Goal: Information Seeking & Learning: Find specific page/section

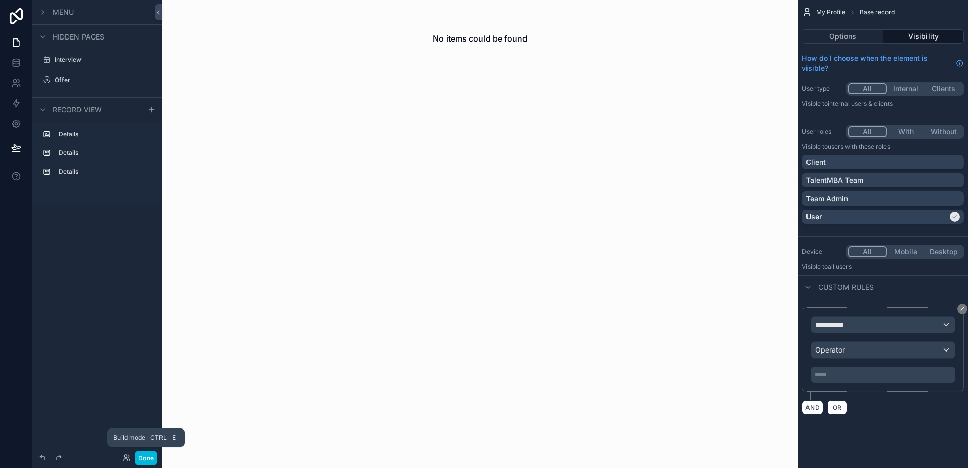
click at [152, 462] on button "Done" at bounding box center [146, 458] width 23 height 15
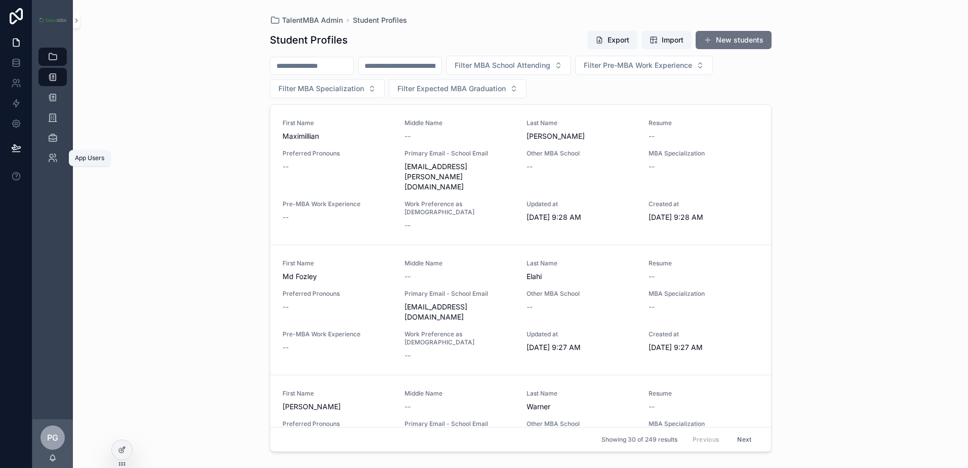
click at [59, 159] on div "App Users" at bounding box center [53, 158] width 16 height 16
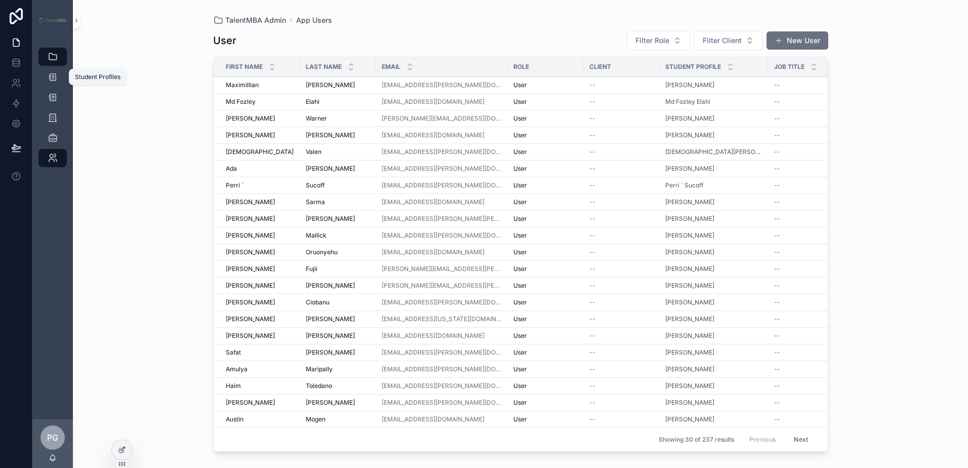
click at [54, 75] on icon "scrollable content" at bounding box center [53, 77] width 10 height 10
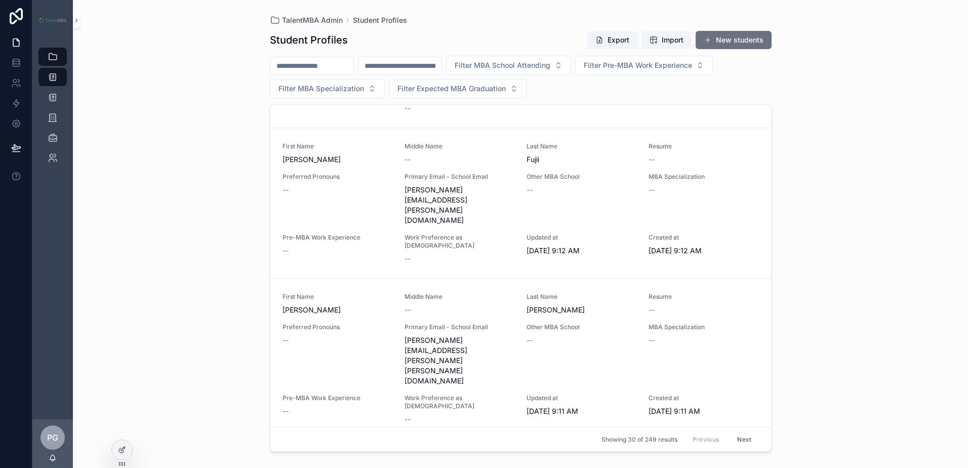
scroll to position [1559, 0]
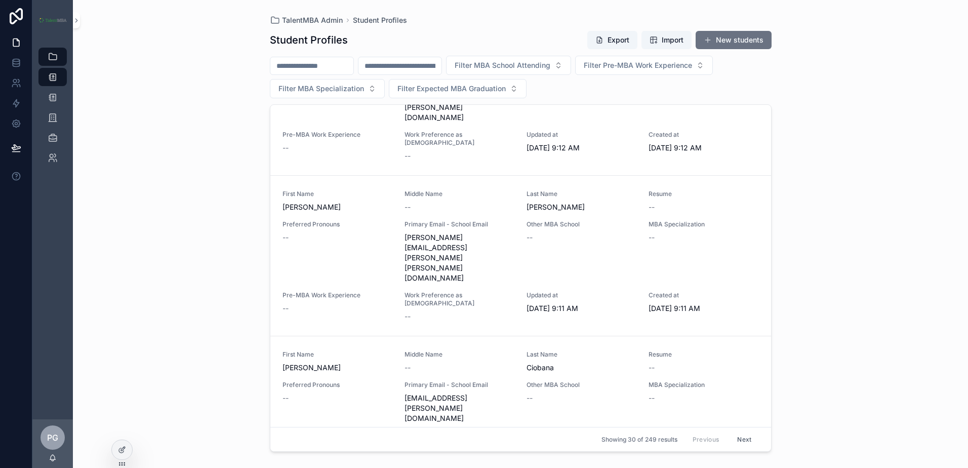
scroll to position [1720, 0]
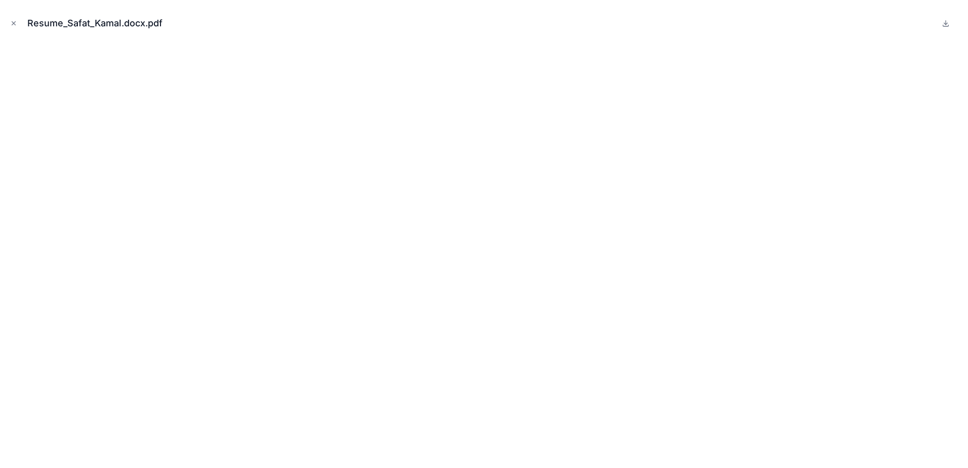
click at [13, 27] on button "Close modal" at bounding box center [13, 23] width 11 height 11
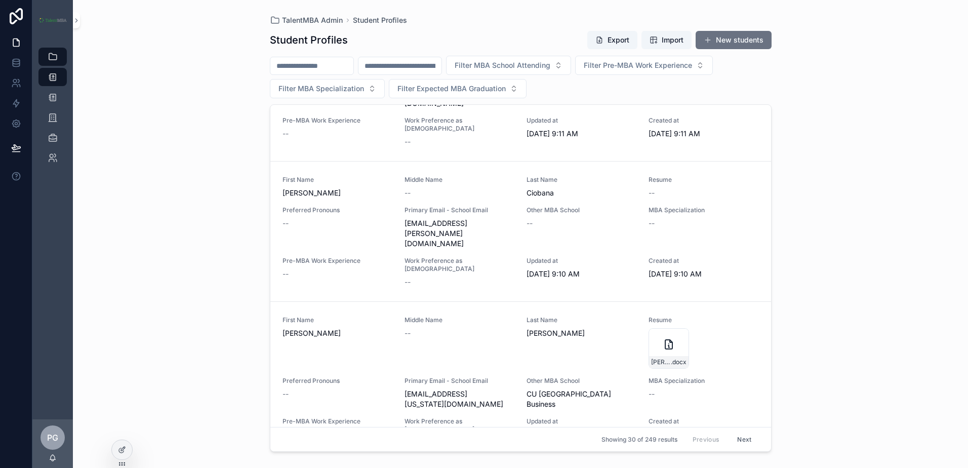
scroll to position [1770, 0]
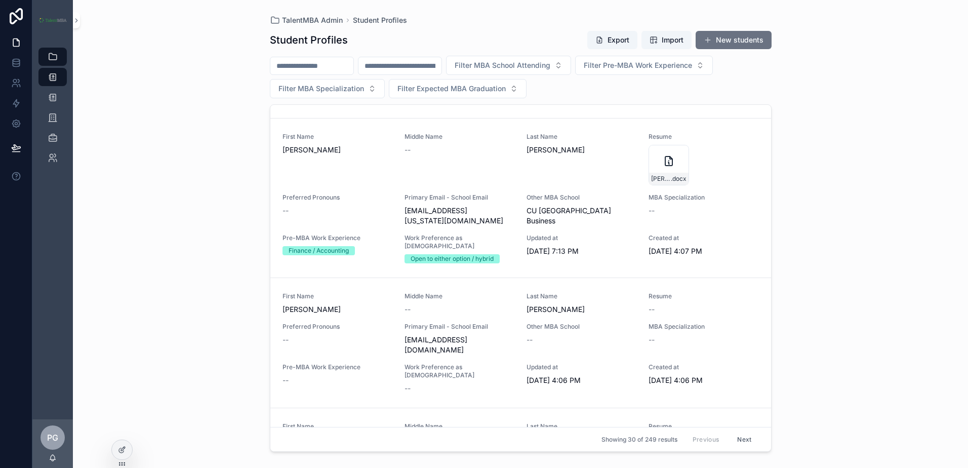
scroll to position [1951, 0]
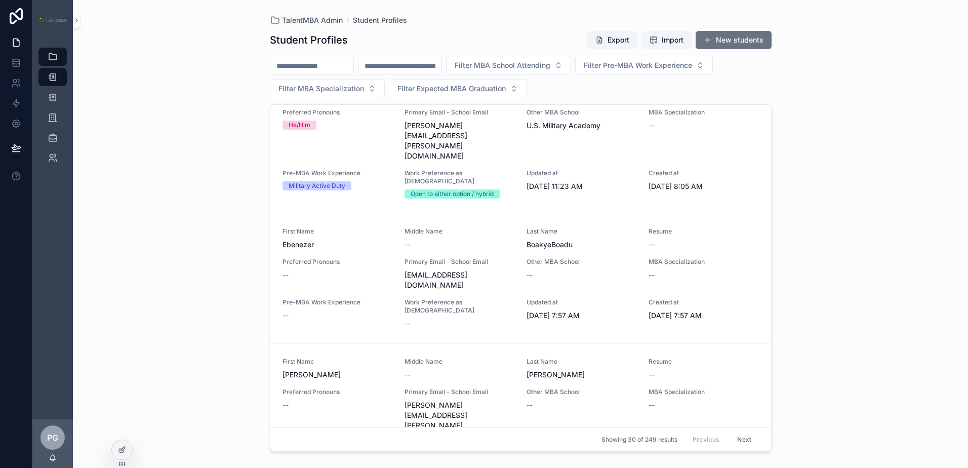
scroll to position [3145, 0]
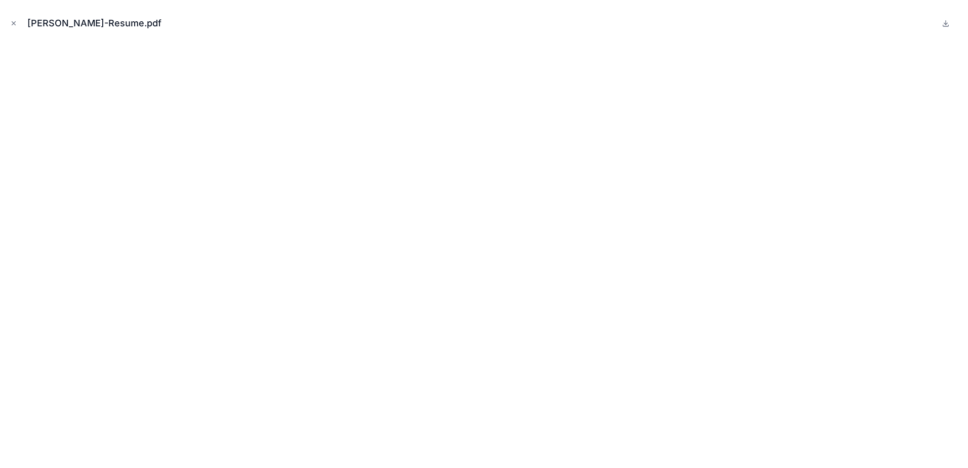
click at [12, 25] on icon "Close modal" at bounding box center [14, 24] width 4 height 4
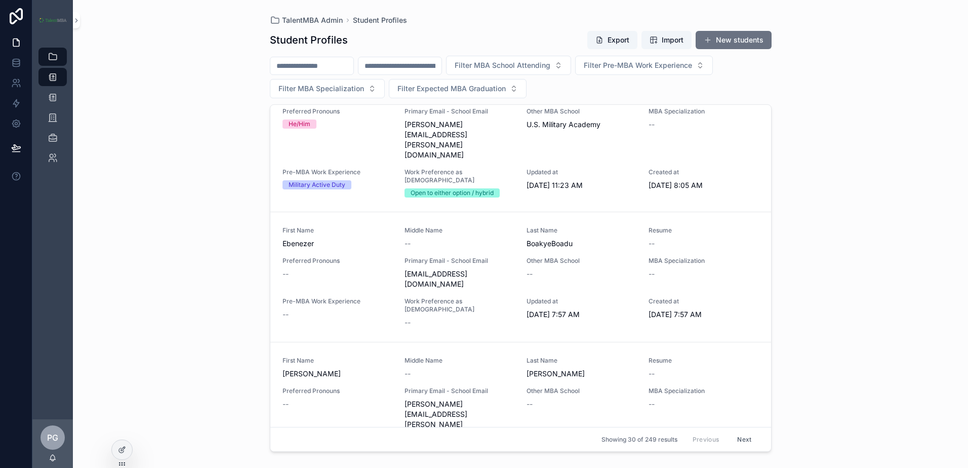
scroll to position [3195, 0]
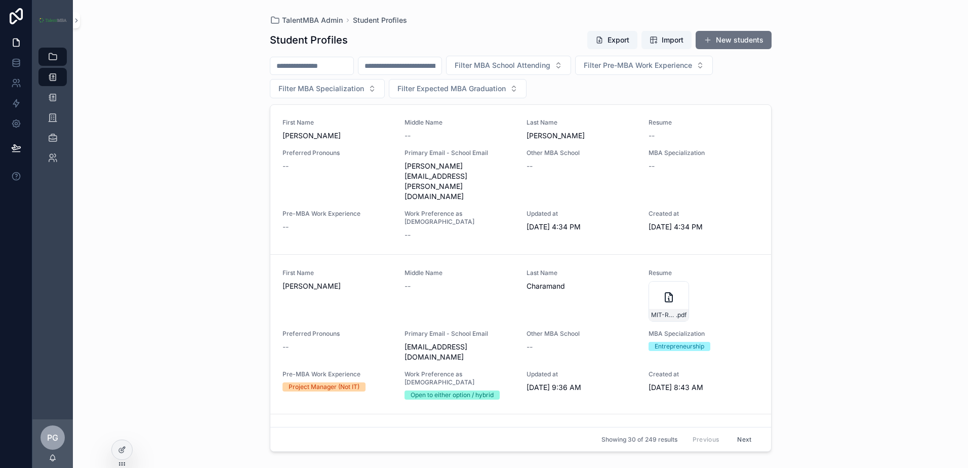
scroll to position [3369, 0]
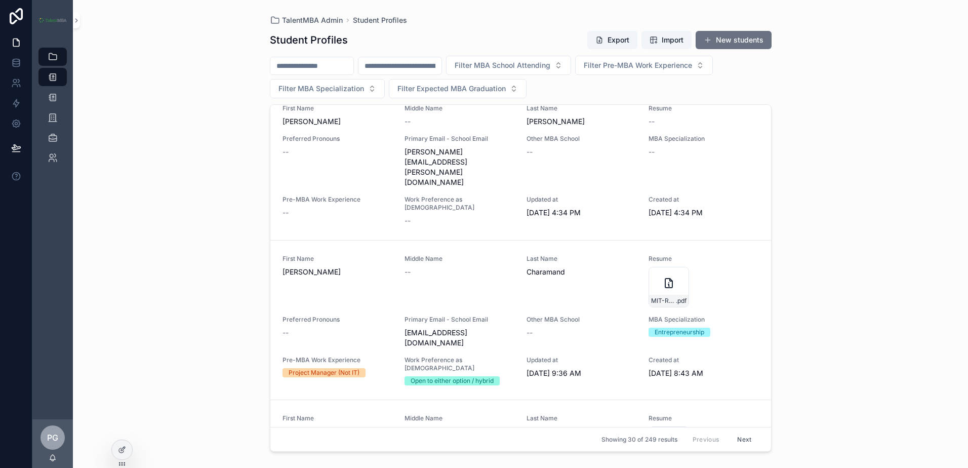
click at [743, 438] on button "Next" at bounding box center [744, 439] width 28 height 16
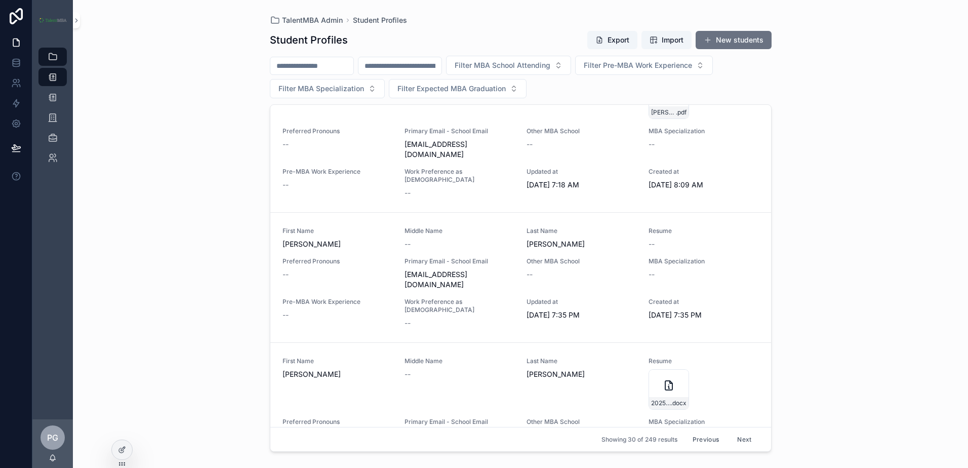
scroll to position [456, 0]
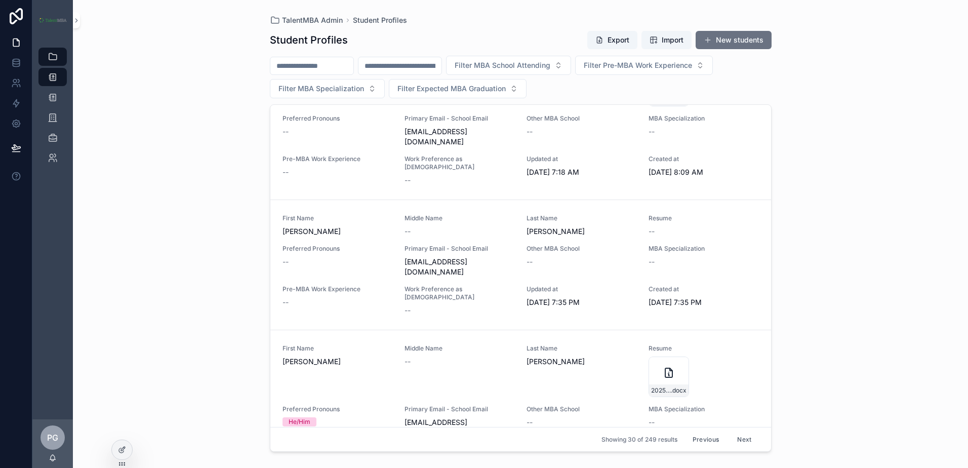
click at [307, 344] on div "First Name [PERSON_NAME]" at bounding box center [337, 370] width 110 height 53
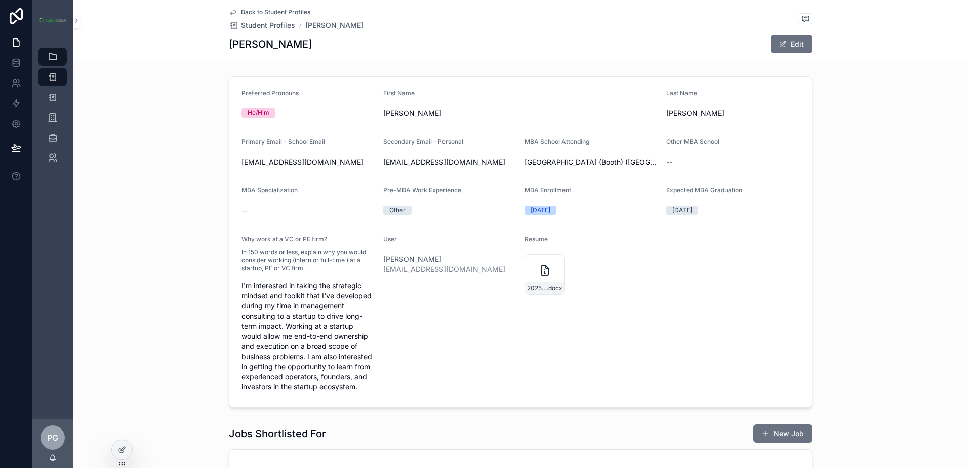
click at [275, 12] on span "Back to Student Profiles" at bounding box center [275, 12] width 69 height 8
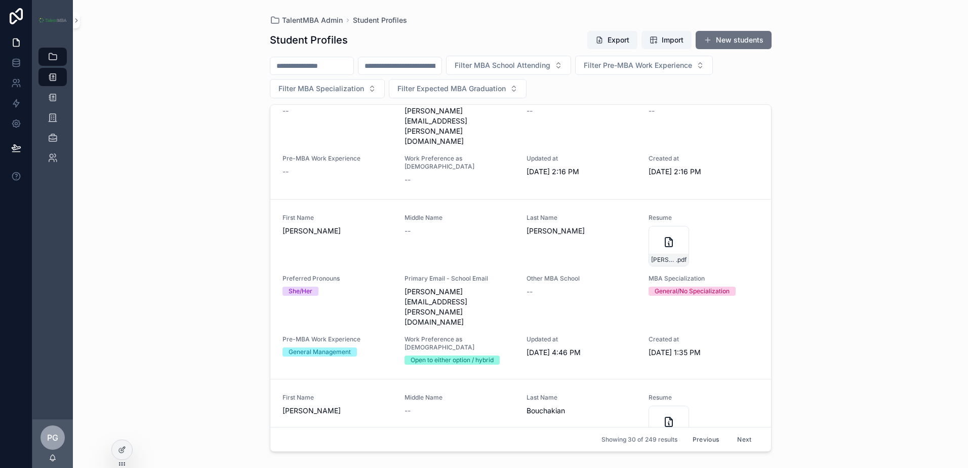
scroll to position [3288, 0]
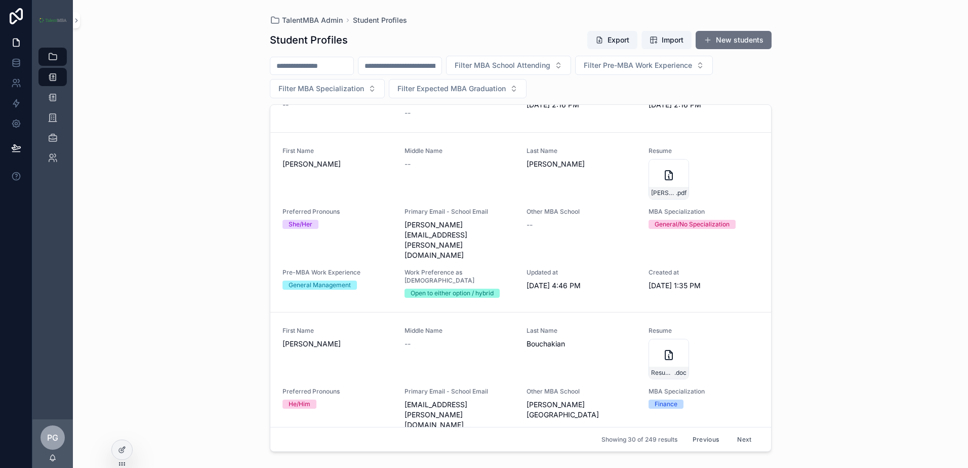
click at [742, 440] on button "Next" at bounding box center [744, 439] width 28 height 16
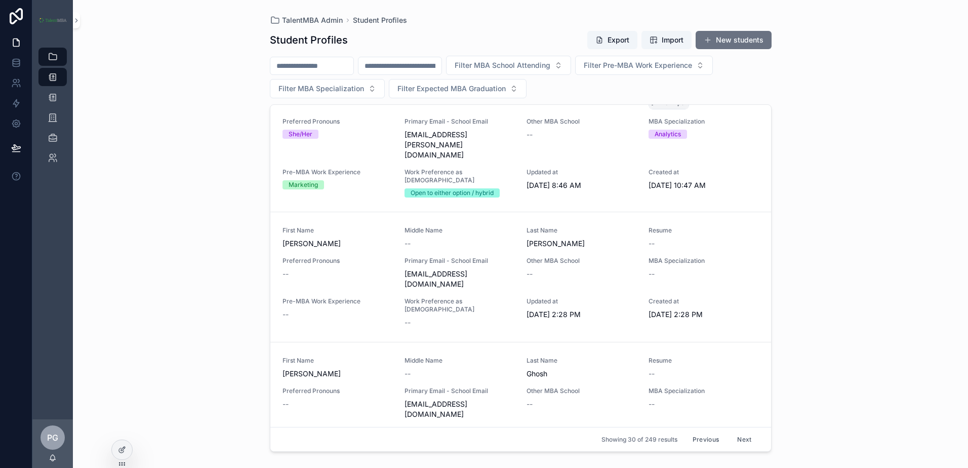
scroll to position [2616, 0]
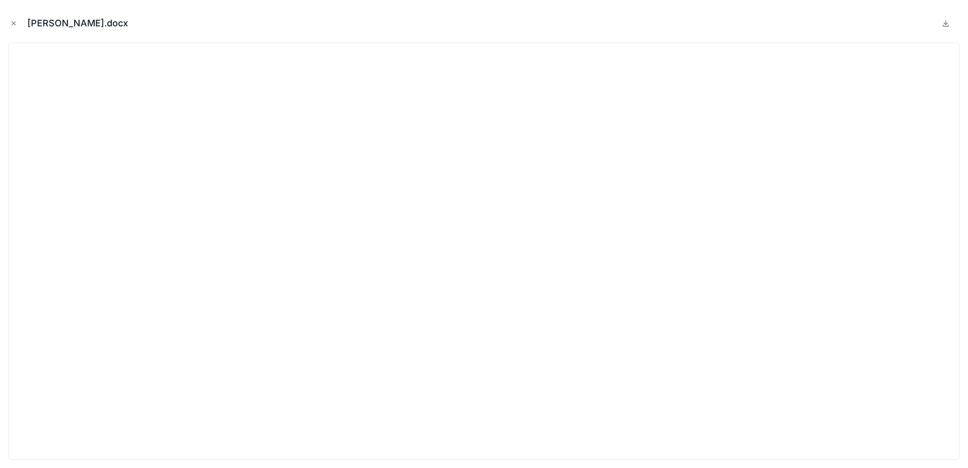
click at [12, 24] on icon "Close modal" at bounding box center [13, 23] width 7 height 7
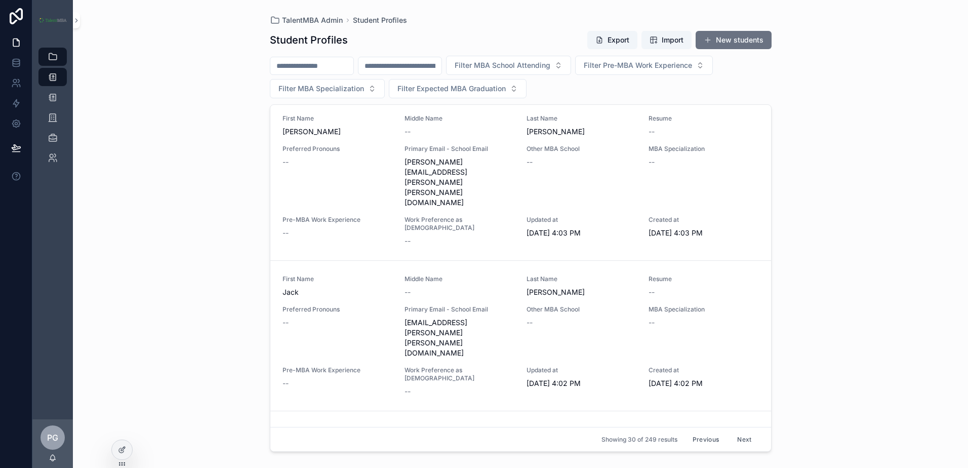
scroll to position [2161, 0]
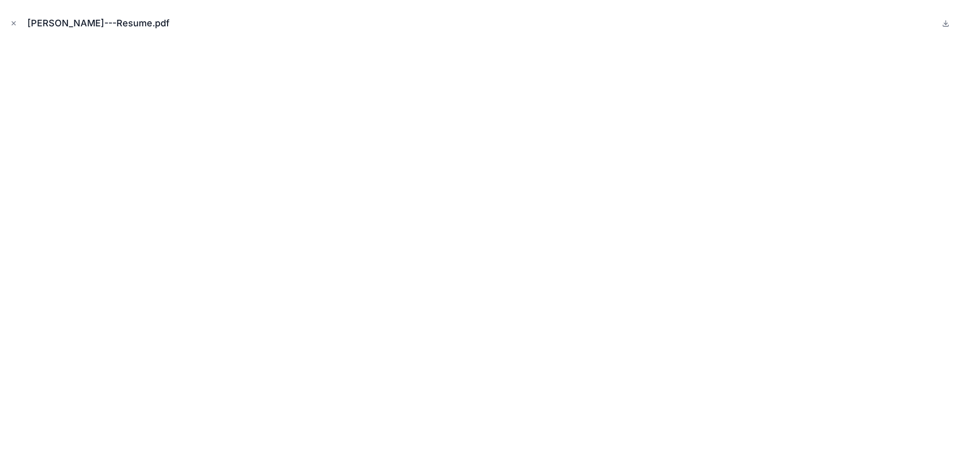
click at [14, 17] on div "[PERSON_NAME]---Resume.pdf" at bounding box center [484, 23] width 952 height 30
click at [13, 24] on icon "Close modal" at bounding box center [13, 23] width 7 height 7
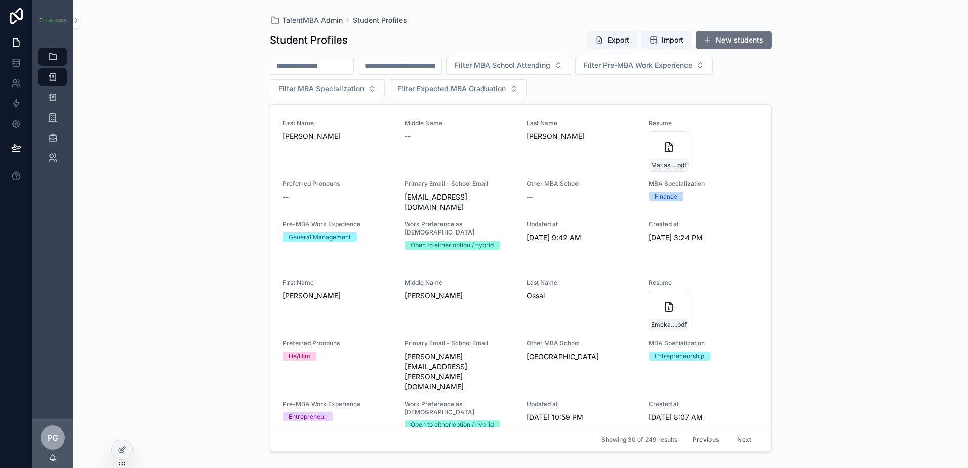
click at [351, 69] on input "scrollable content" at bounding box center [311, 66] width 83 height 14
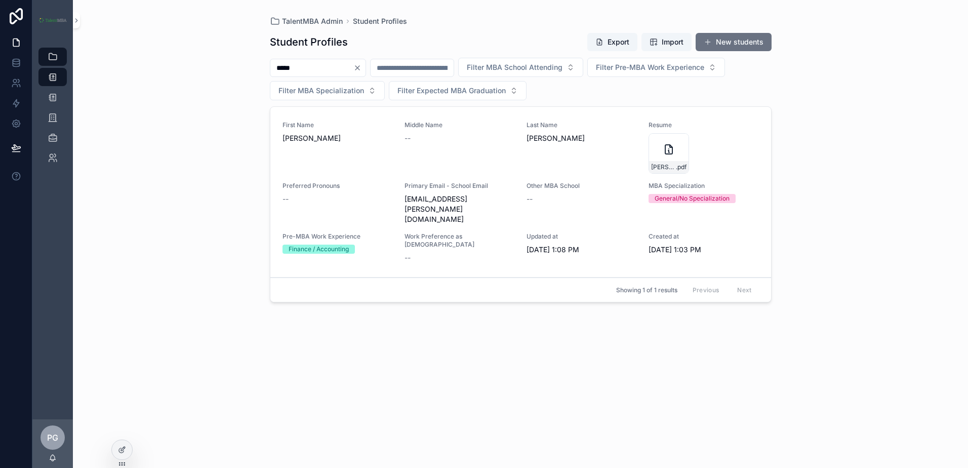
drag, startPoint x: 311, startPoint y: 67, endPoint x: 237, endPoint y: 57, distance: 74.6
click at [237, 57] on div "TalentMBA Admin Student Profiles Student Profiles Export Import New students **…" at bounding box center [520, 234] width 895 height 468
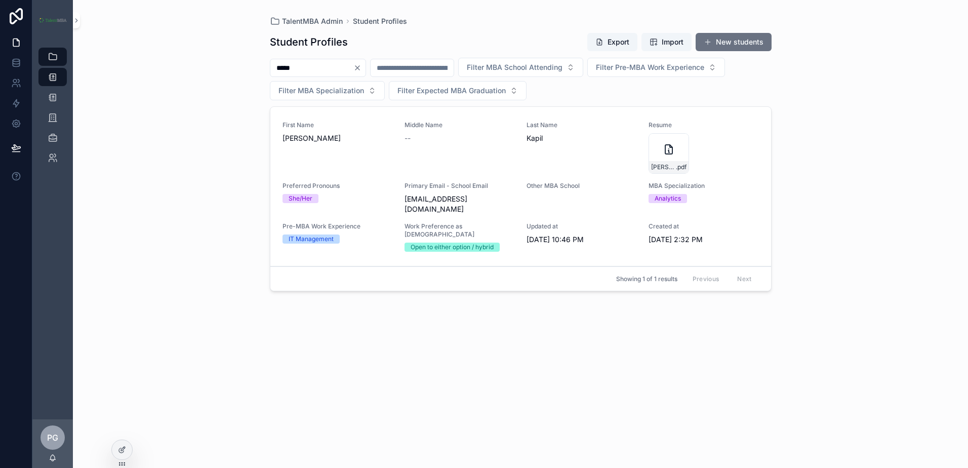
click at [670, 156] on div "[PERSON_NAME]-Resume .pdf" at bounding box center [668, 153] width 40 height 40
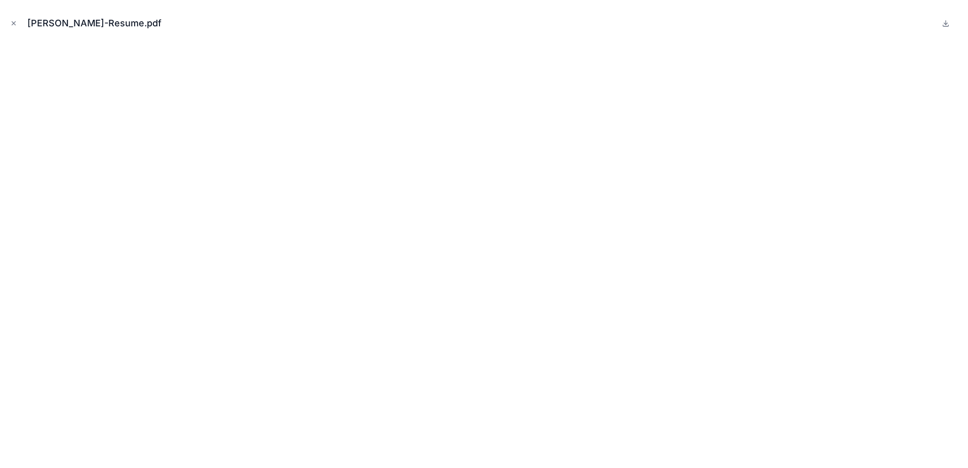
click at [16, 22] on icon "Close modal" at bounding box center [13, 23] width 7 height 7
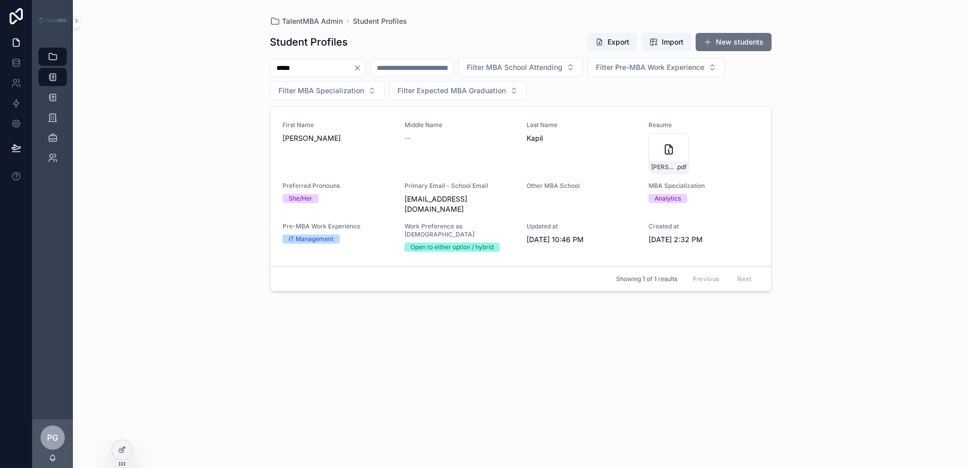
drag, startPoint x: 311, startPoint y: 63, endPoint x: 238, endPoint y: 62, distance: 72.4
click at [238, 62] on div "TalentMBA Admin Student Profiles Student Profiles Export Import New students **…" at bounding box center [520, 234] width 895 height 468
type input "****"
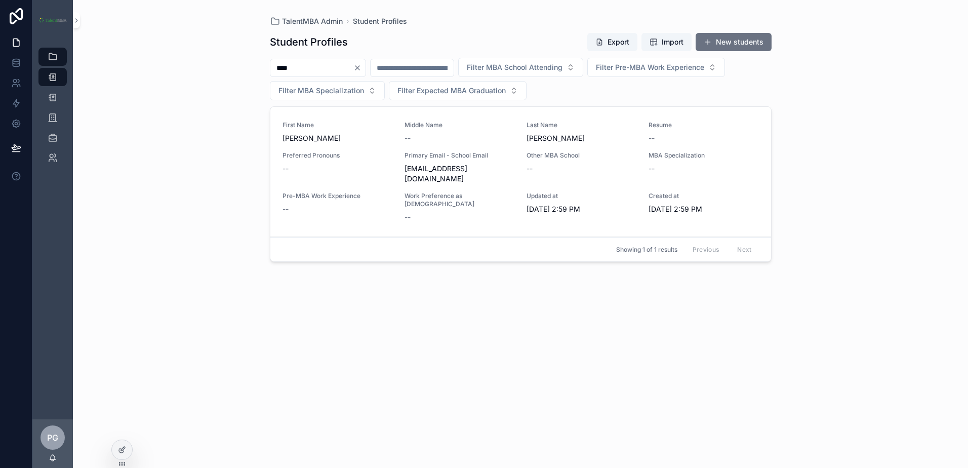
click at [385, 23] on span "Student Profiles" at bounding box center [380, 21] width 54 height 10
